Goal: Task Accomplishment & Management: Complete application form

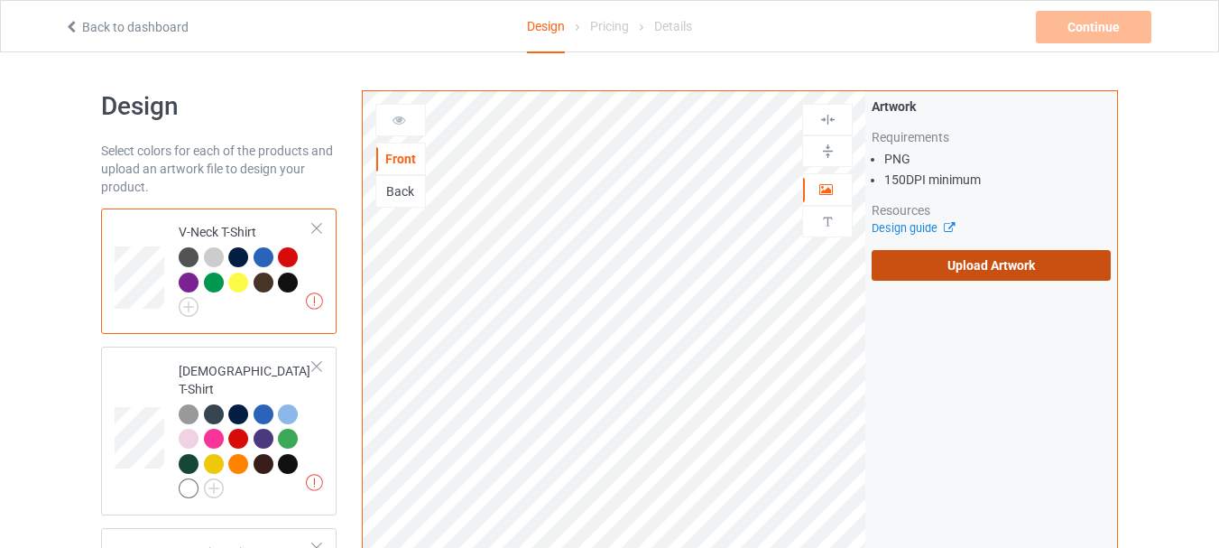
click at [1004, 262] on label "Upload Artwork" at bounding box center [991, 265] width 239 height 31
click at [0, 0] on input "Upload Artwork" at bounding box center [0, 0] width 0 height 0
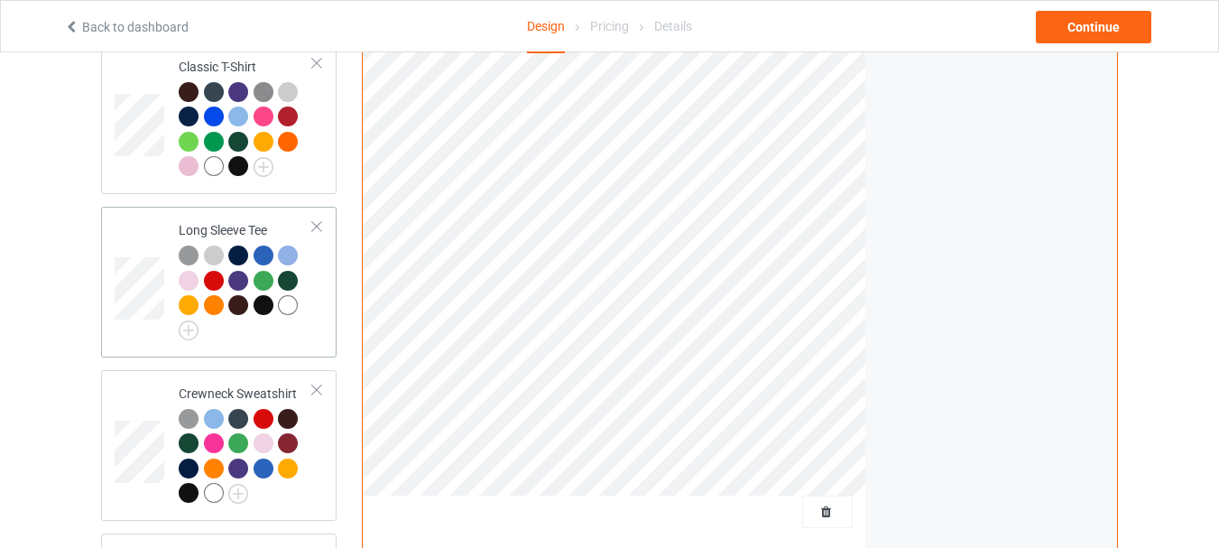
scroll to position [1200, 0]
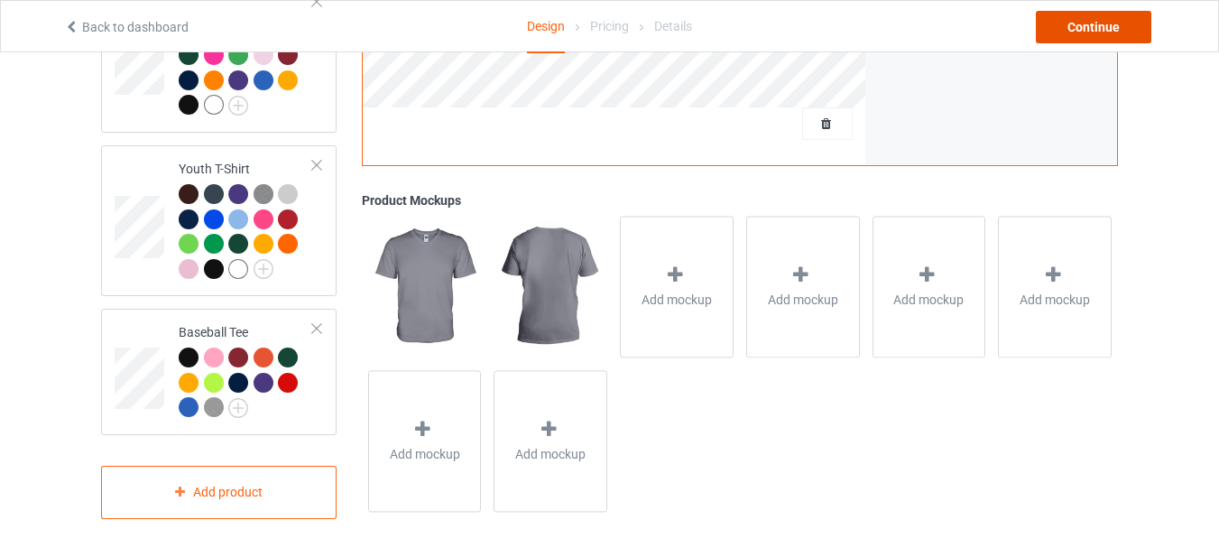
click at [1127, 25] on div "Continue" at bounding box center [1093, 27] width 115 height 32
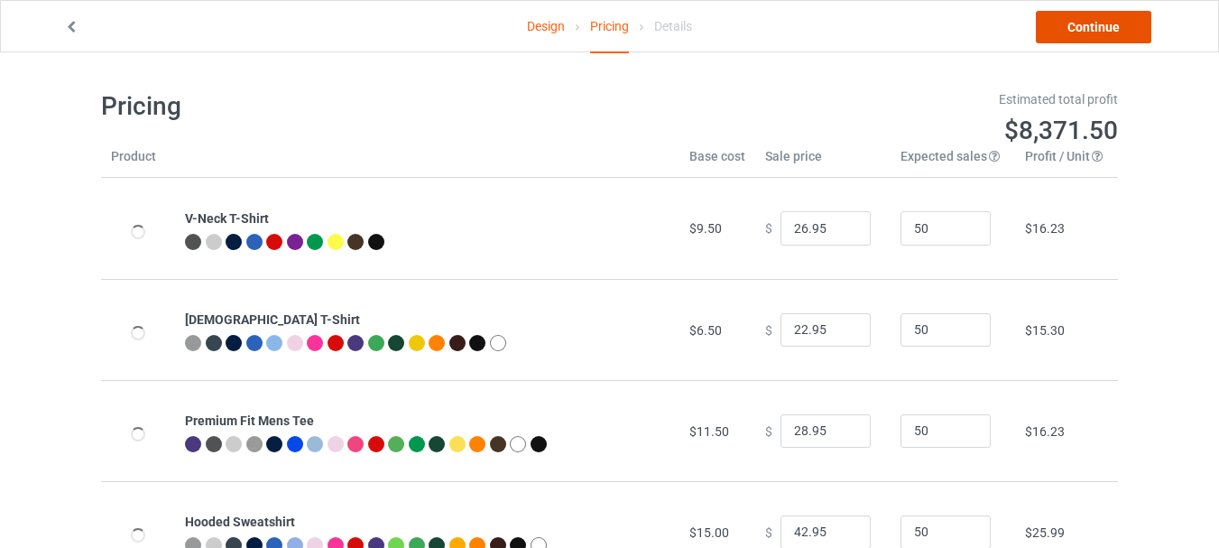
click at [1132, 23] on link "Continue" at bounding box center [1093, 27] width 115 height 32
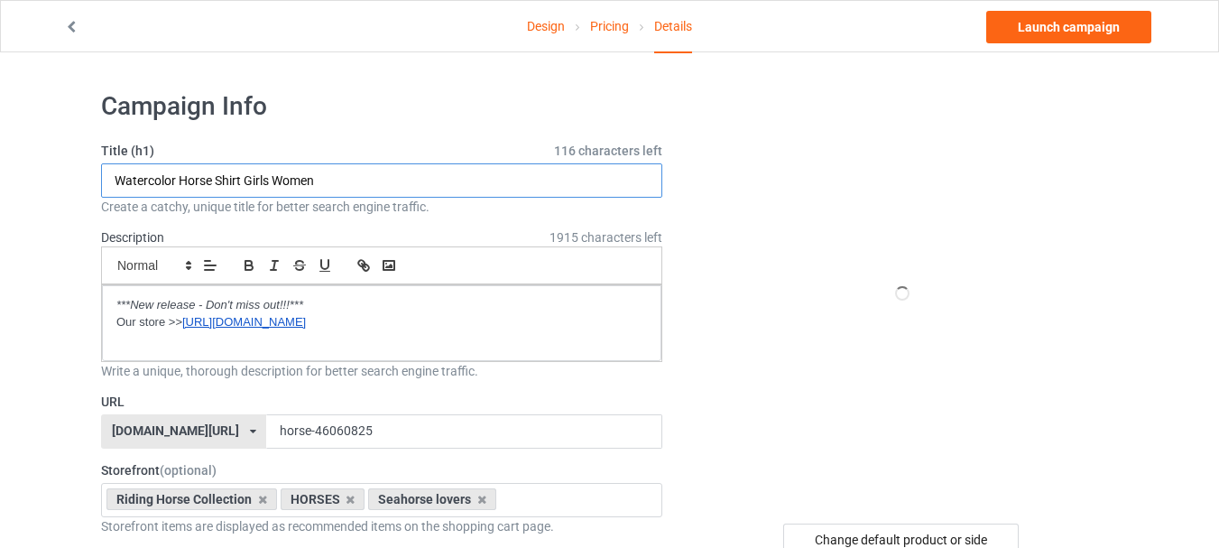
click at [369, 175] on input "Watercolor Horse Shirt Girls Women" at bounding box center [381, 180] width 561 height 34
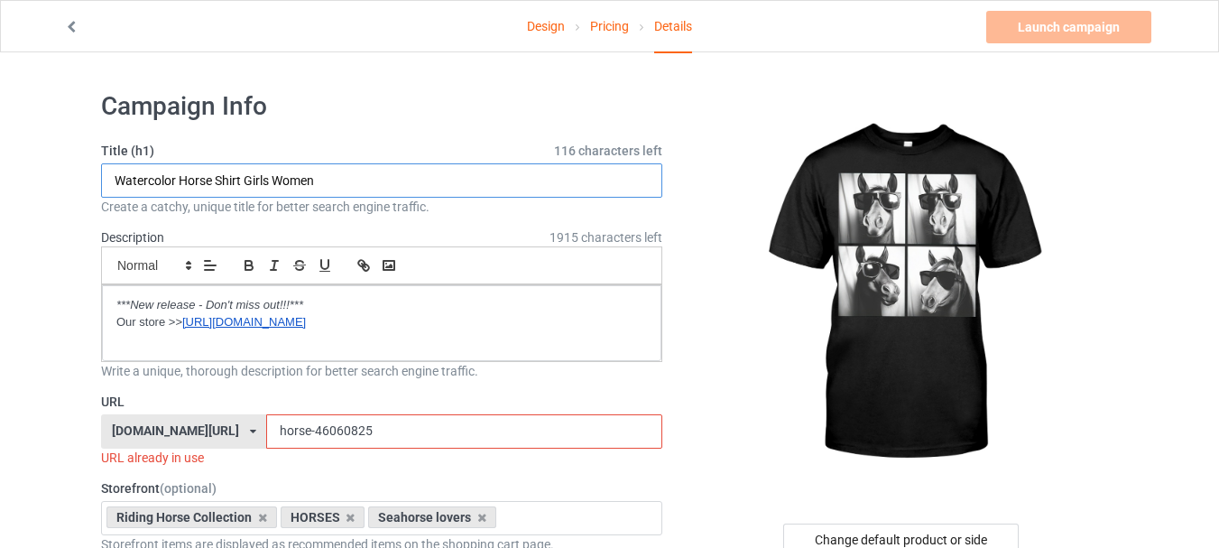
paste input "Horse wear glasses cool"
type input "Horse wear glasses cool photo funny"
click at [290, 429] on input "horse-46060825" at bounding box center [463, 431] width 395 height 34
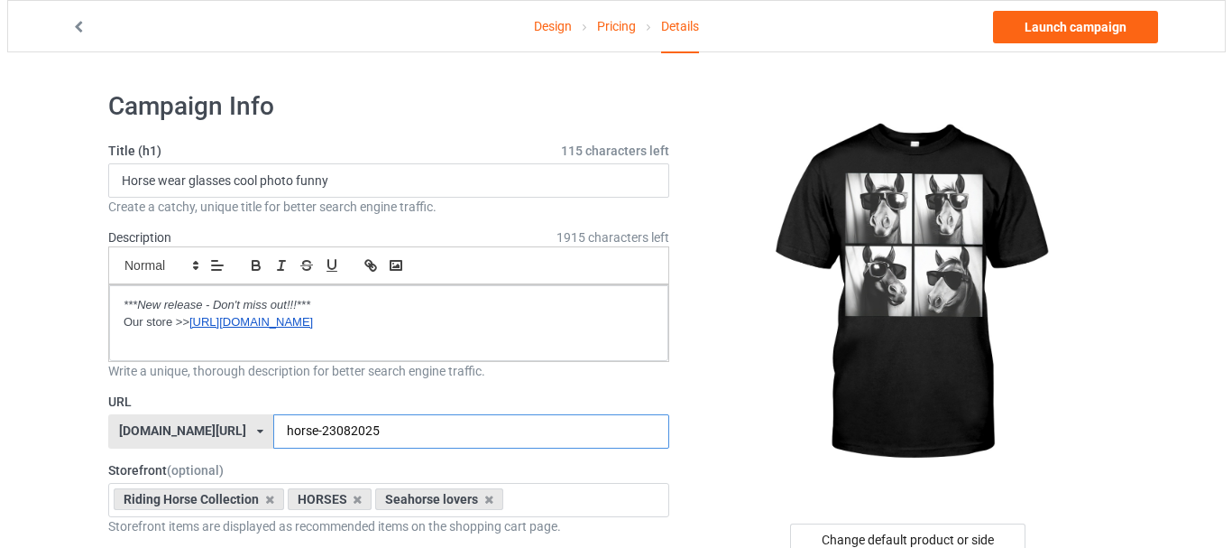
scroll to position [180, 0]
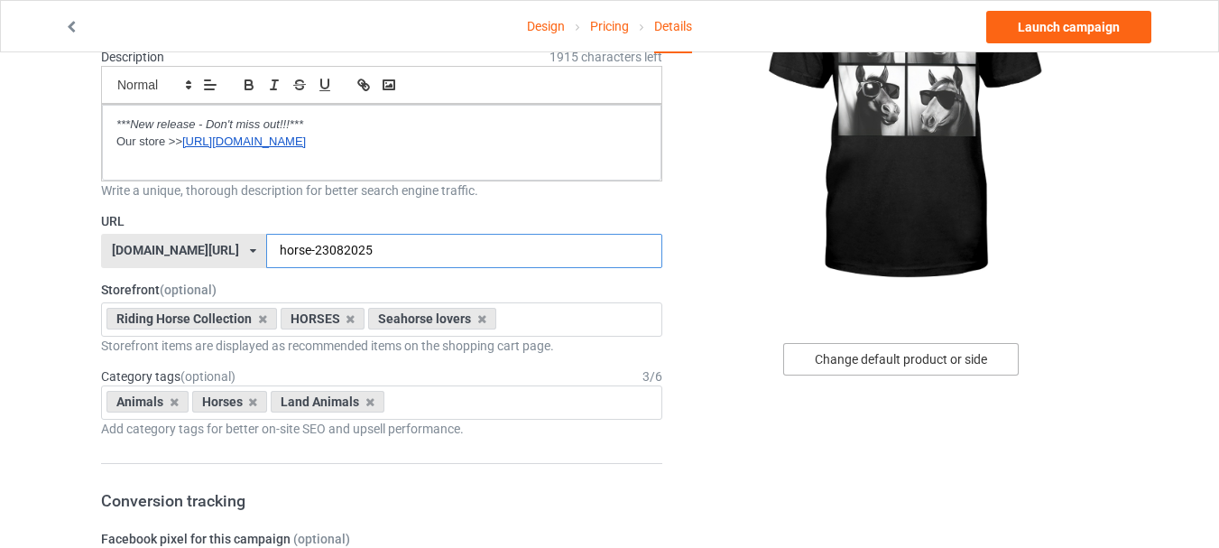
type input "horse-23082025"
click at [913, 353] on div "Change default product or side" at bounding box center [900, 359] width 235 height 32
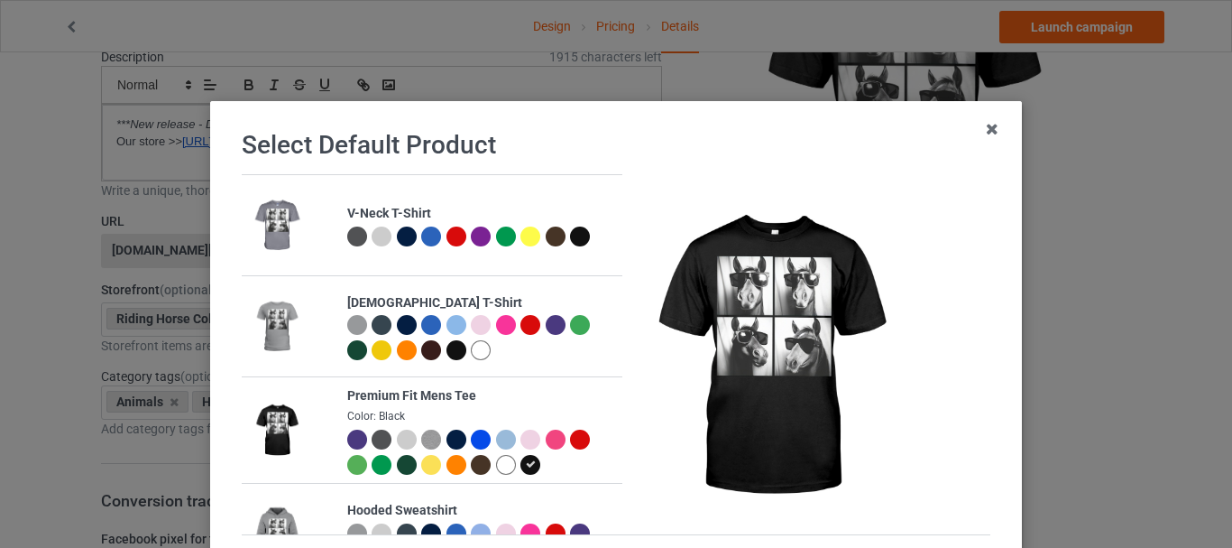
scroll to position [90, 0]
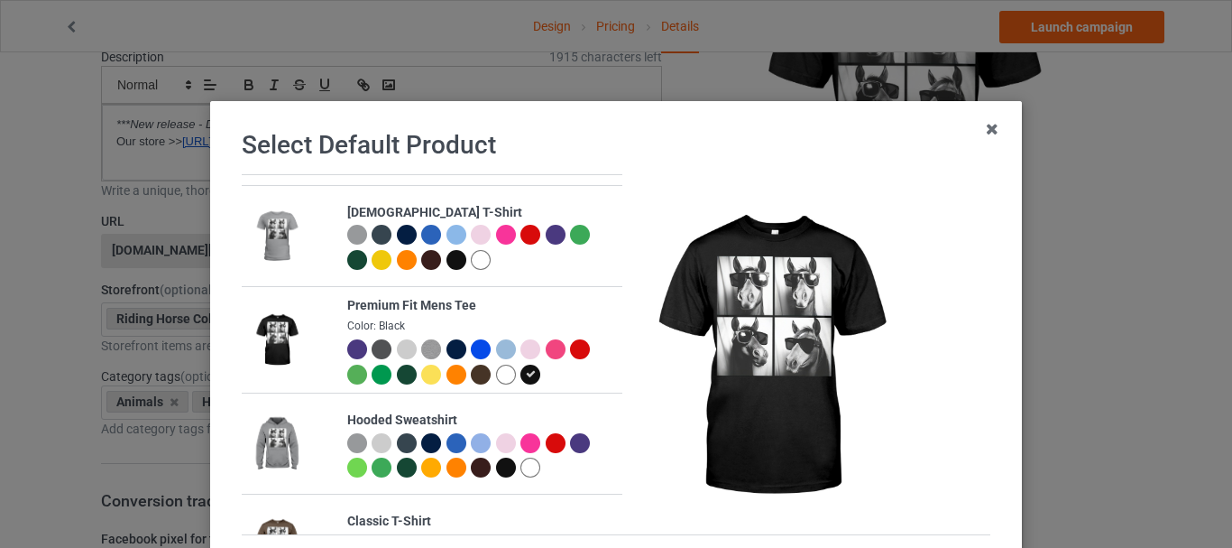
click at [397, 375] on div at bounding box center [407, 375] width 20 height 20
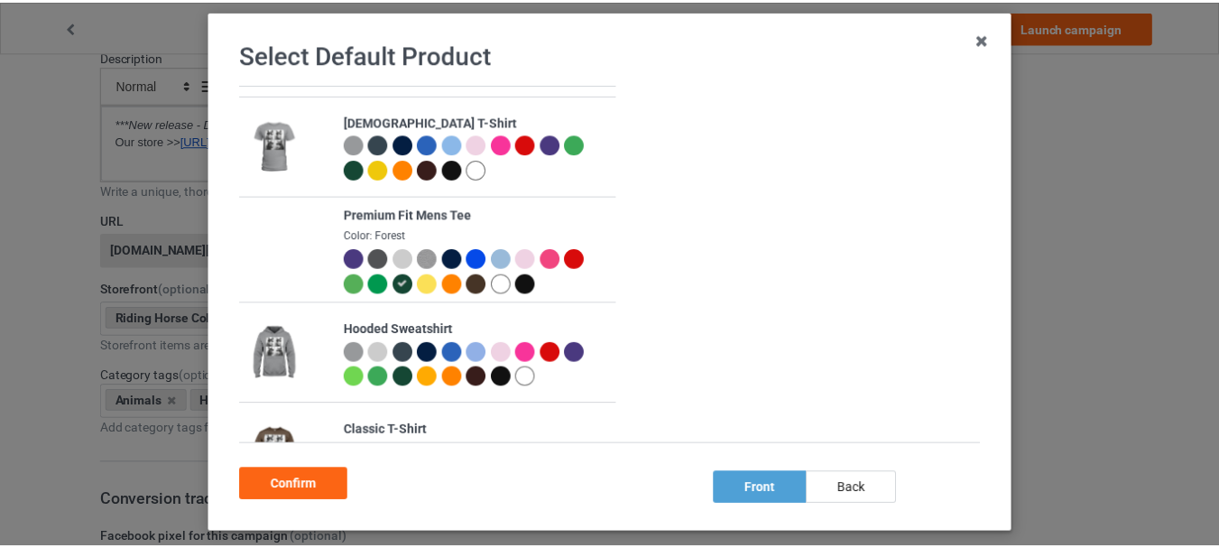
scroll to position [177, 0]
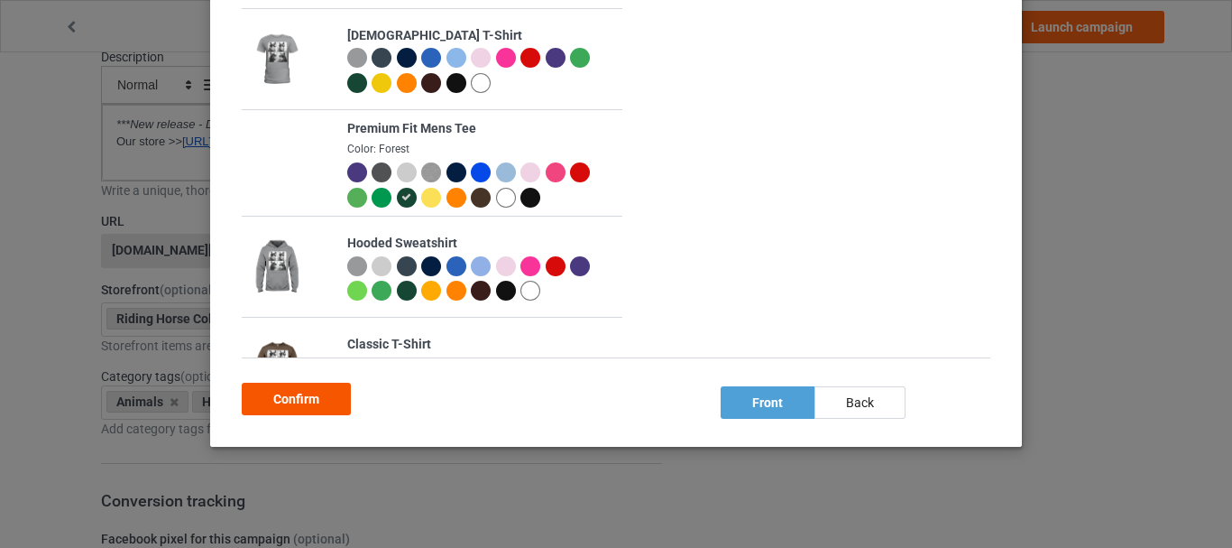
click at [312, 394] on div "Confirm" at bounding box center [296, 399] width 109 height 32
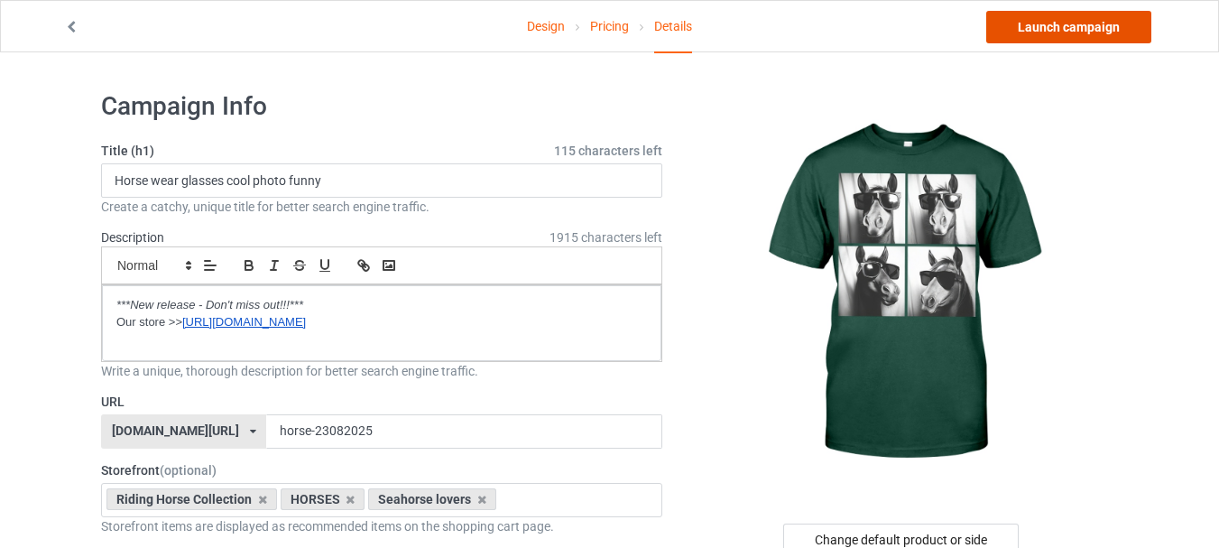
click at [1071, 29] on link "Launch campaign" at bounding box center [1068, 27] width 165 height 32
